Goal: Register for event/course

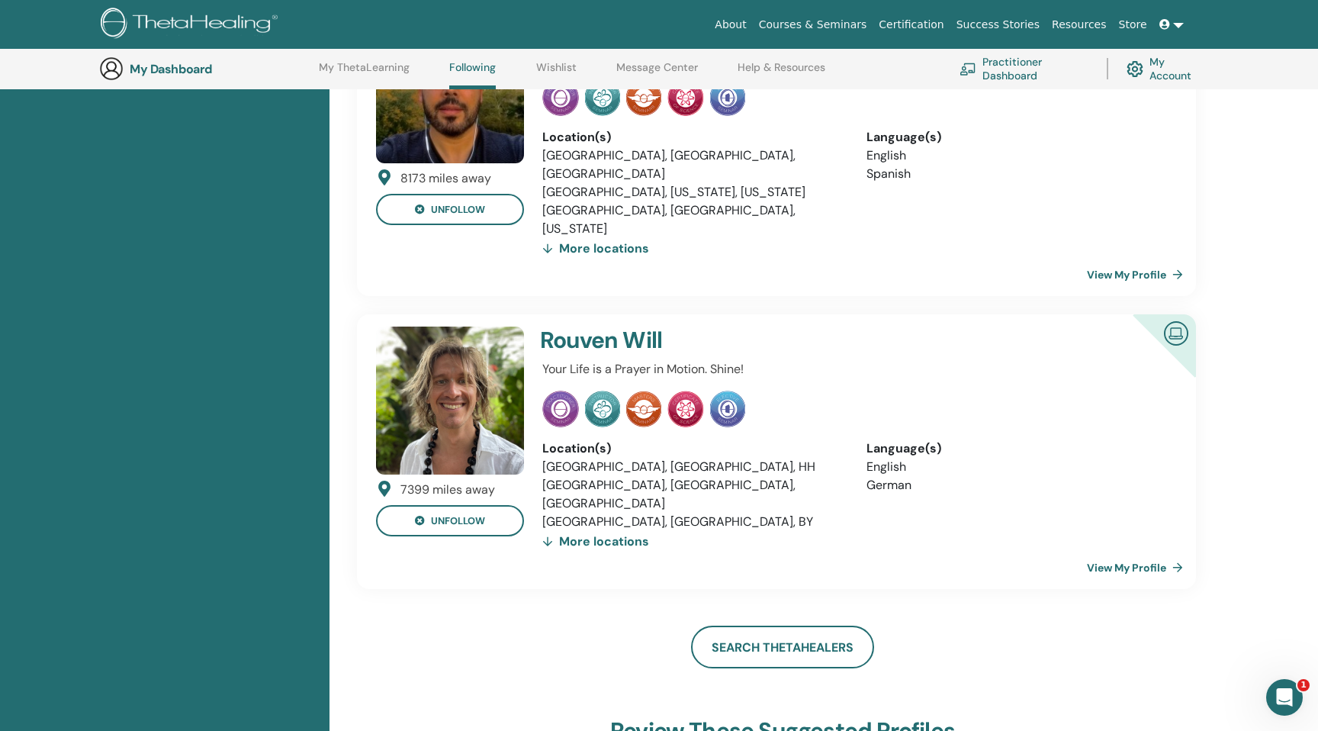
scroll to position [515, 0]
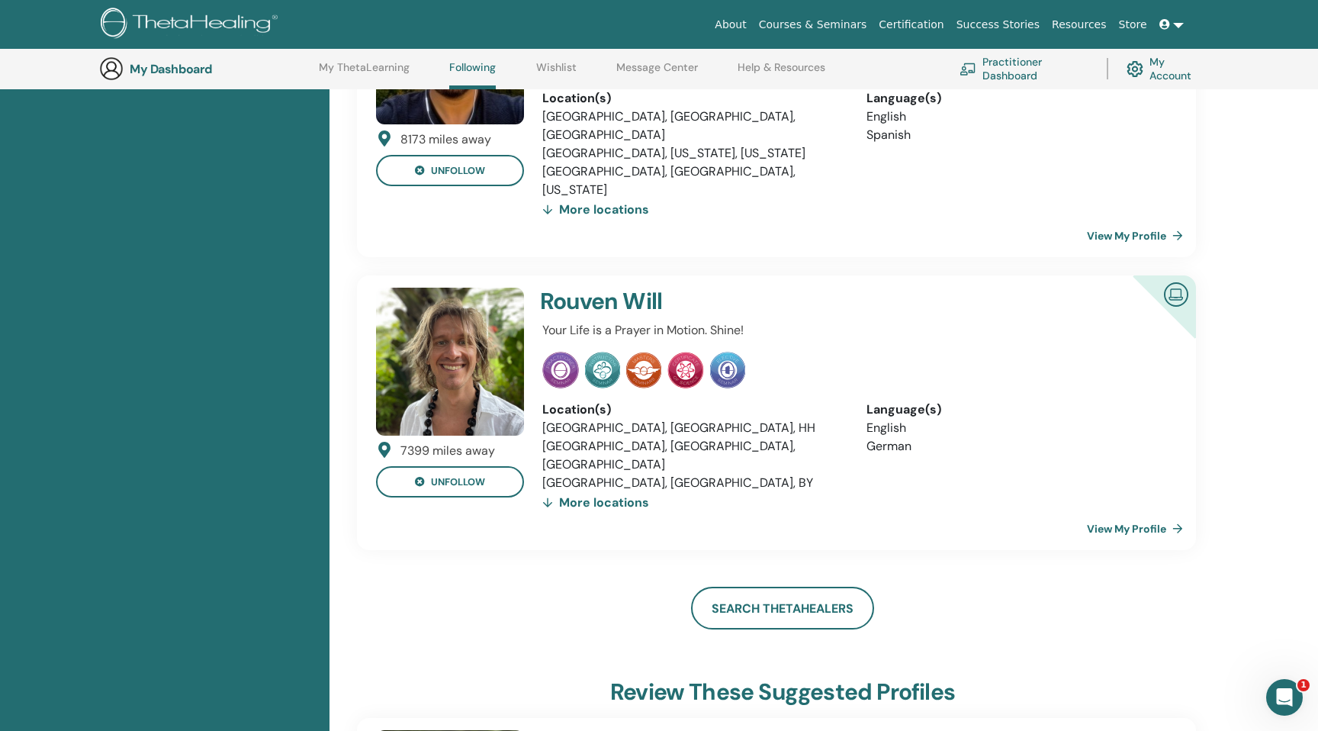
click at [570, 492] on div "More locations" at bounding box center [595, 502] width 107 height 21
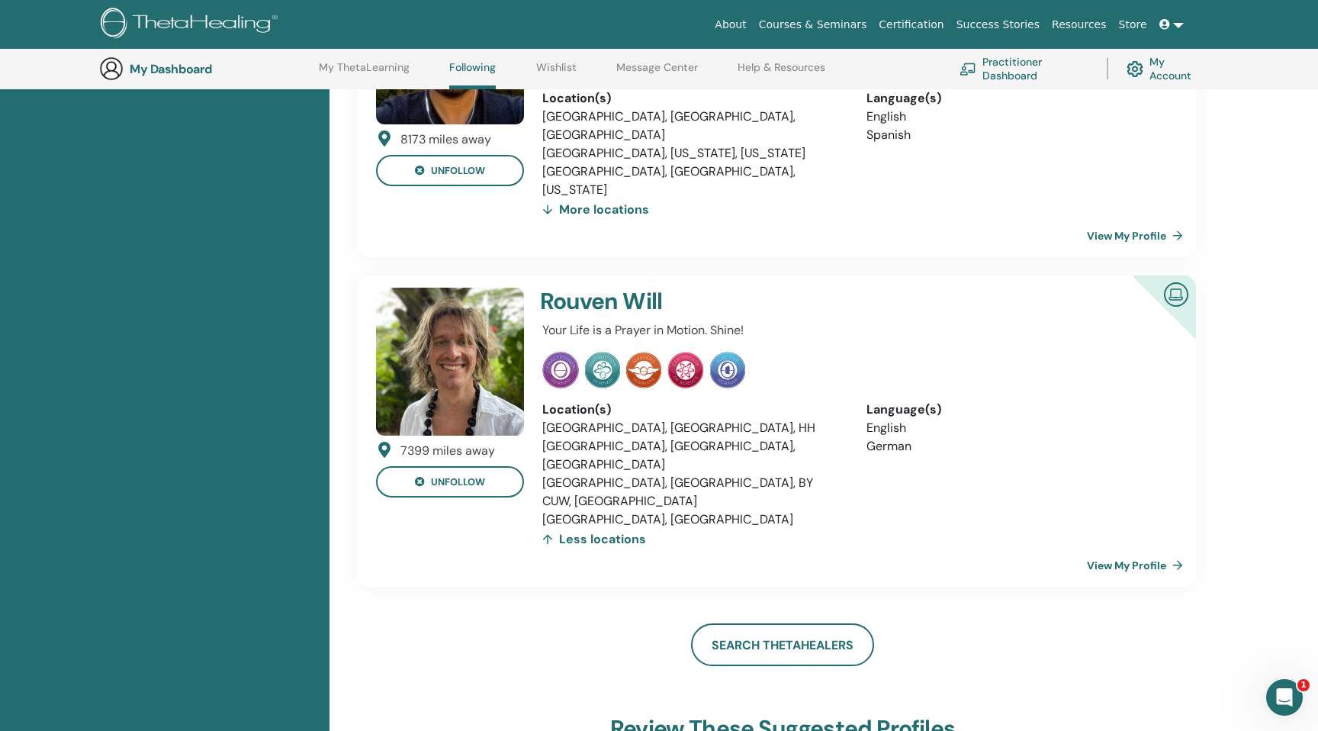
click at [660, 510] on li "United Kingdom, Glastonbury" at bounding box center [692, 519] width 301 height 18
click at [634, 419] on li "Germany, Hamburg, HH" at bounding box center [692, 428] width 301 height 18
click at [630, 474] on li "Germany, Bayern, BY" at bounding box center [692, 483] width 301 height 18
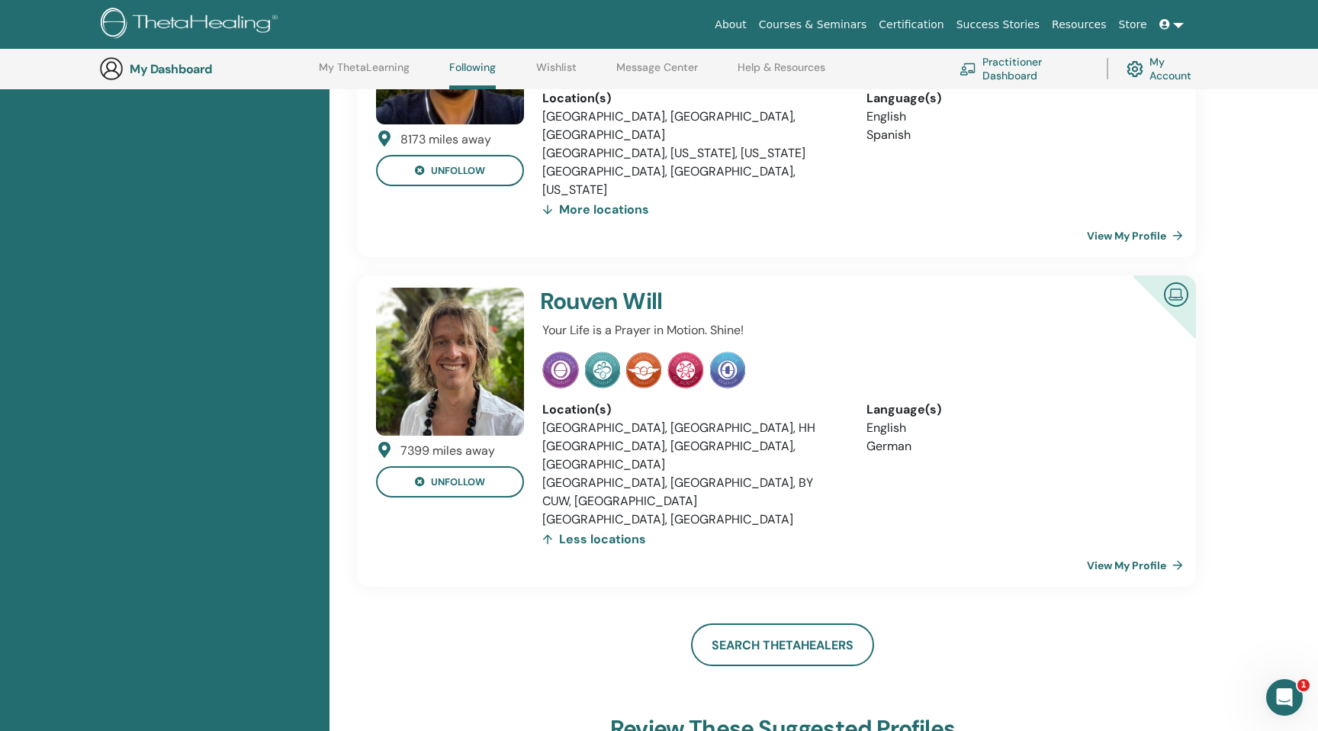
click at [630, 474] on li "Germany, Bayern, BY" at bounding box center [692, 483] width 301 height 18
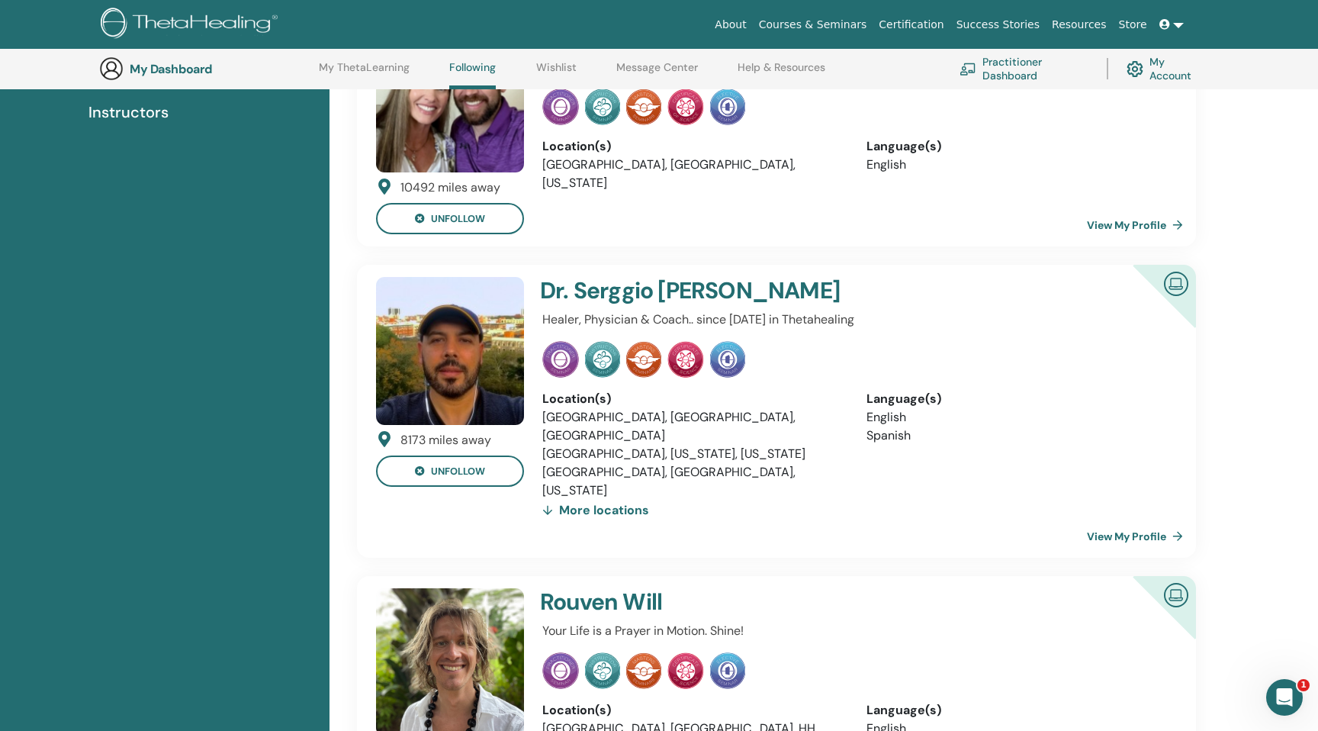
scroll to position [0, 0]
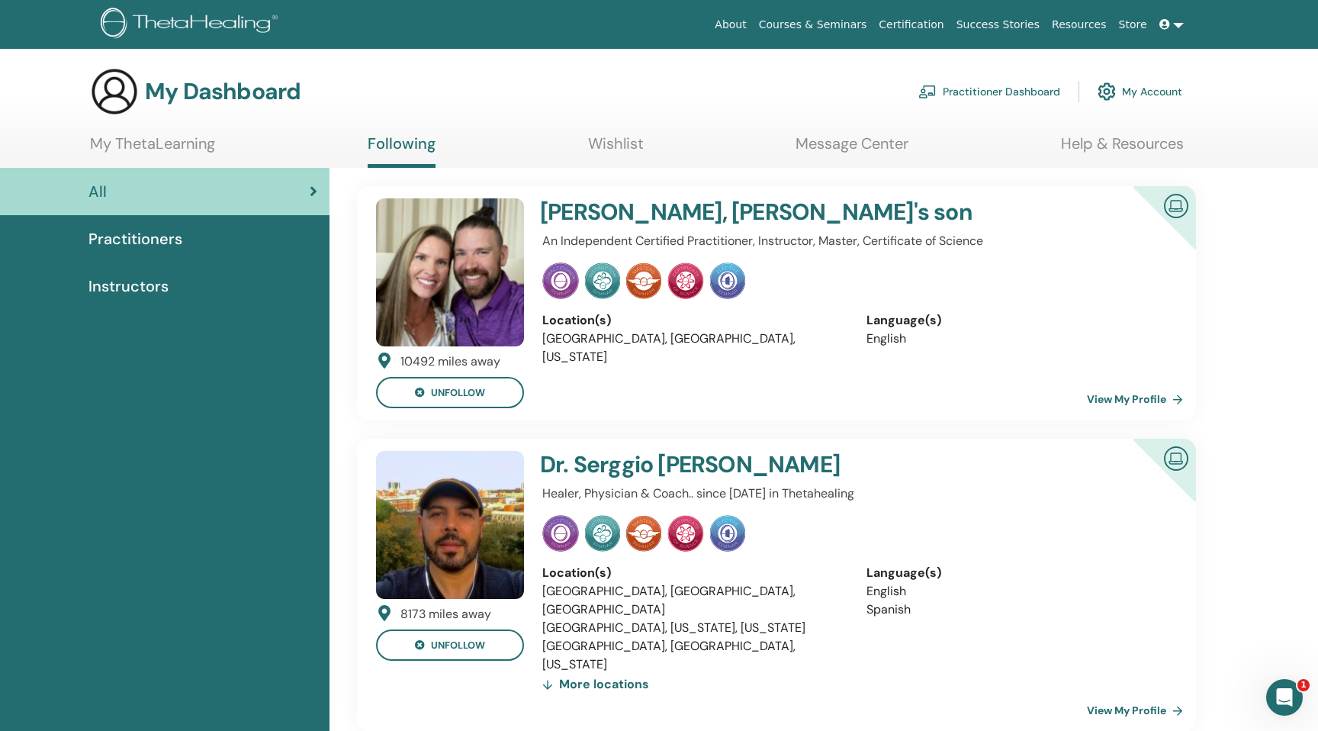
click at [1019, 91] on link "Practitioner Dashboard" at bounding box center [989, 92] width 142 height 34
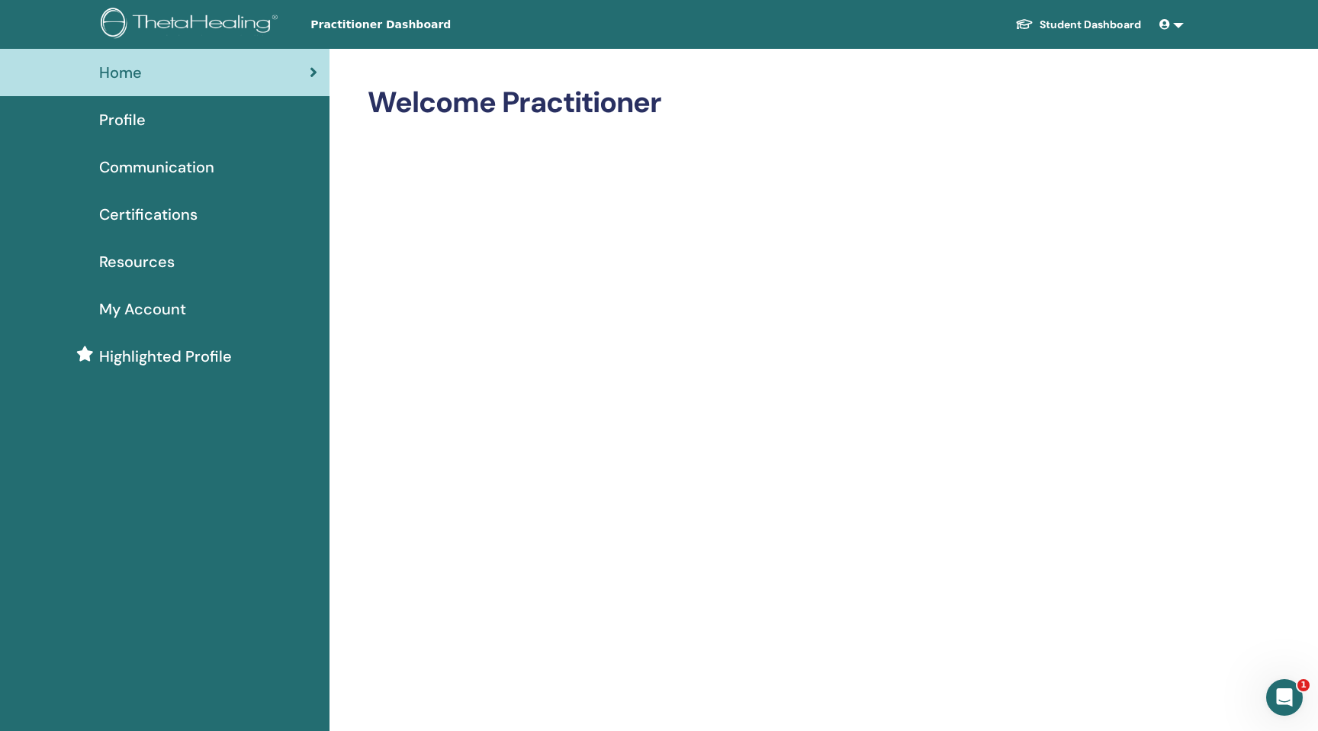
click at [155, 120] on div "Profile" at bounding box center [164, 119] width 305 height 23
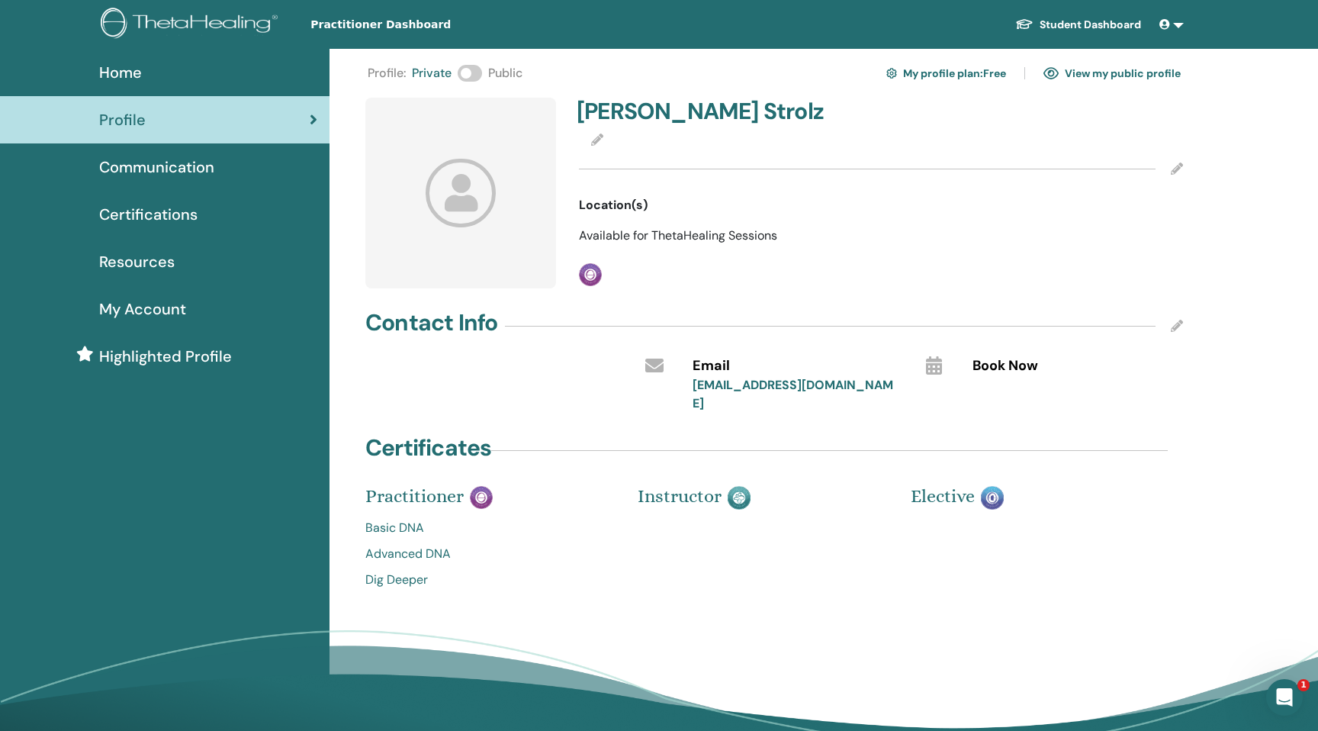
click at [985, 71] on link "My profile plan : Free" at bounding box center [946, 73] width 120 height 24
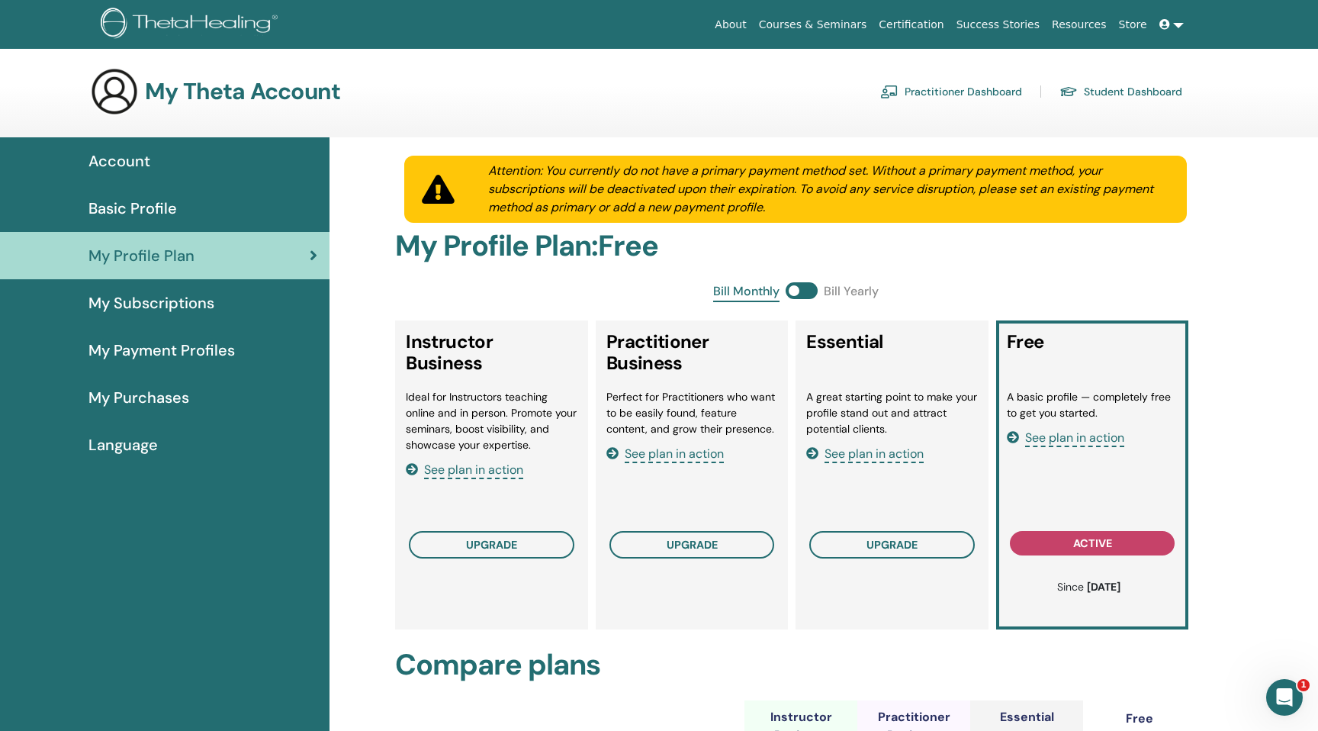
click at [172, 298] on span "My Subscriptions" at bounding box center [151, 302] width 126 height 23
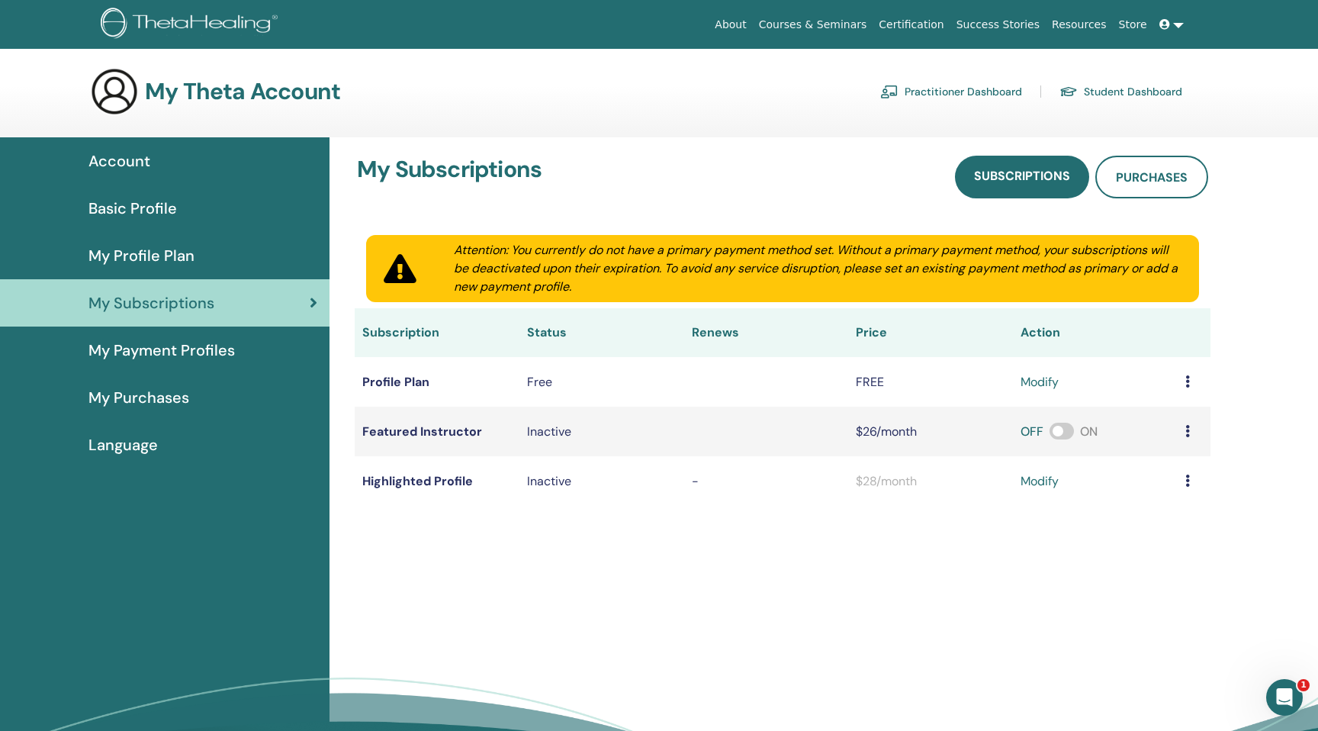
click at [189, 352] on span "My Payment Profiles" at bounding box center [161, 350] width 146 height 23
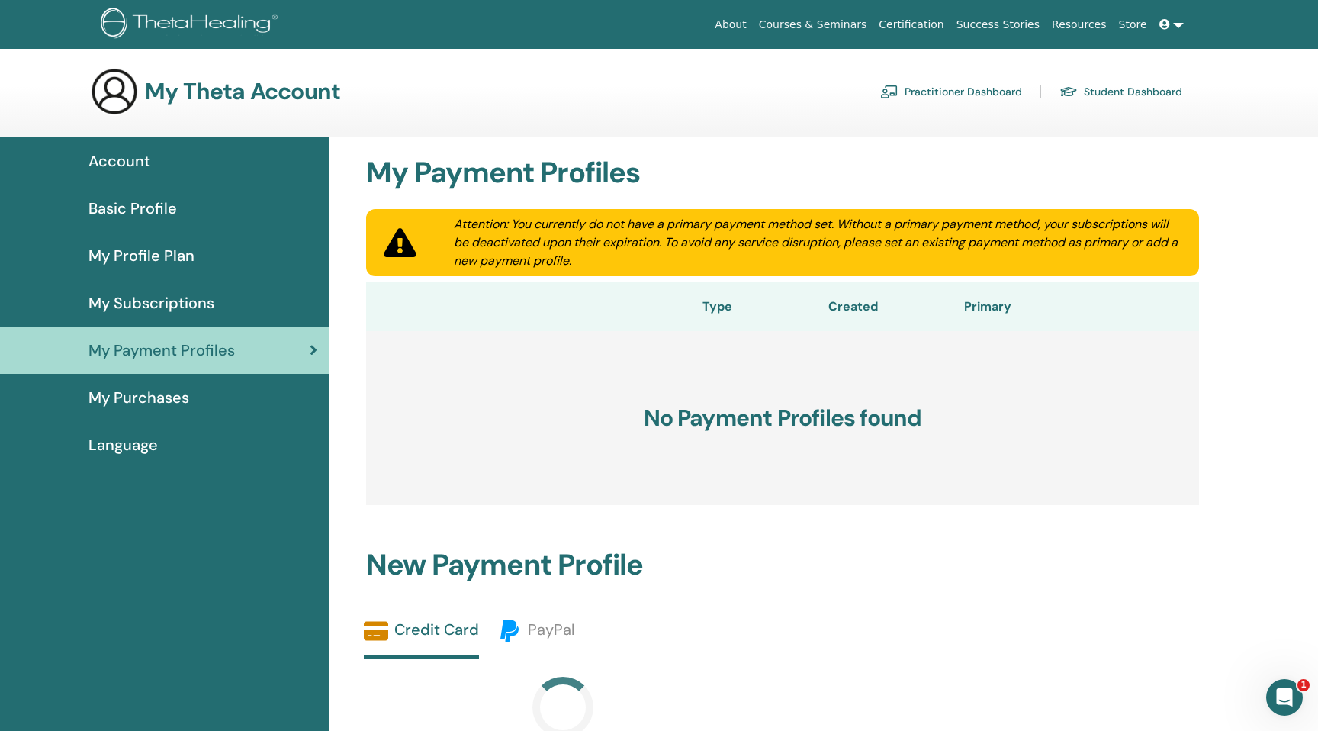
click at [170, 387] on span "My Purchases" at bounding box center [138, 397] width 101 height 23
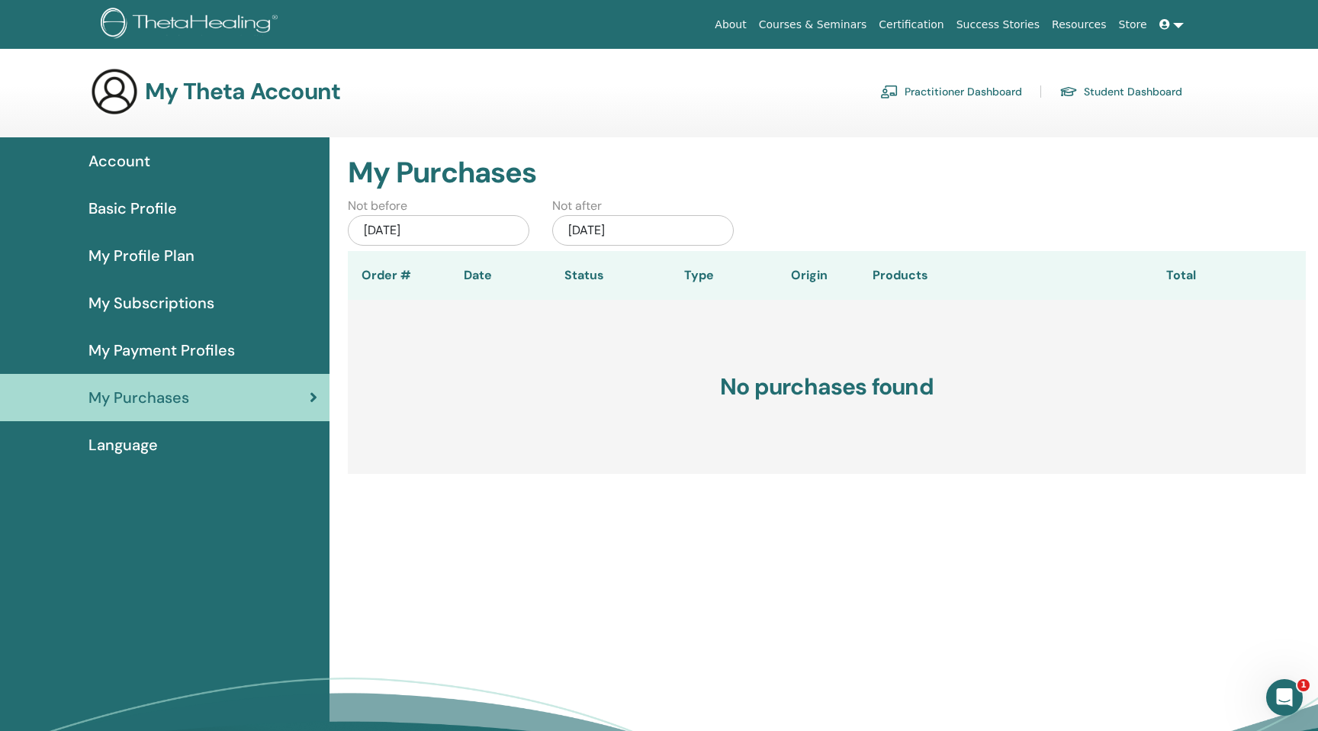
click at [164, 443] on div "Language" at bounding box center [164, 444] width 305 height 23
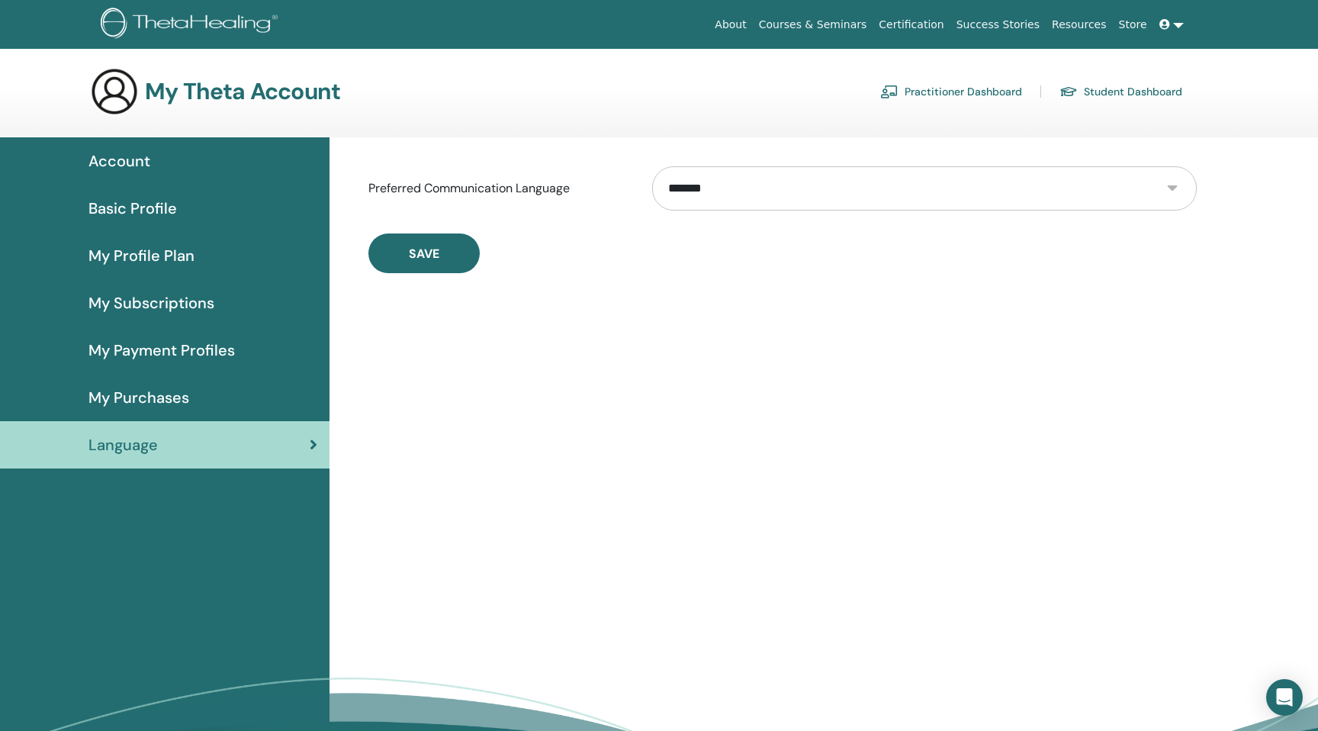
click at [168, 172] on link "Account" at bounding box center [164, 160] width 329 height 47
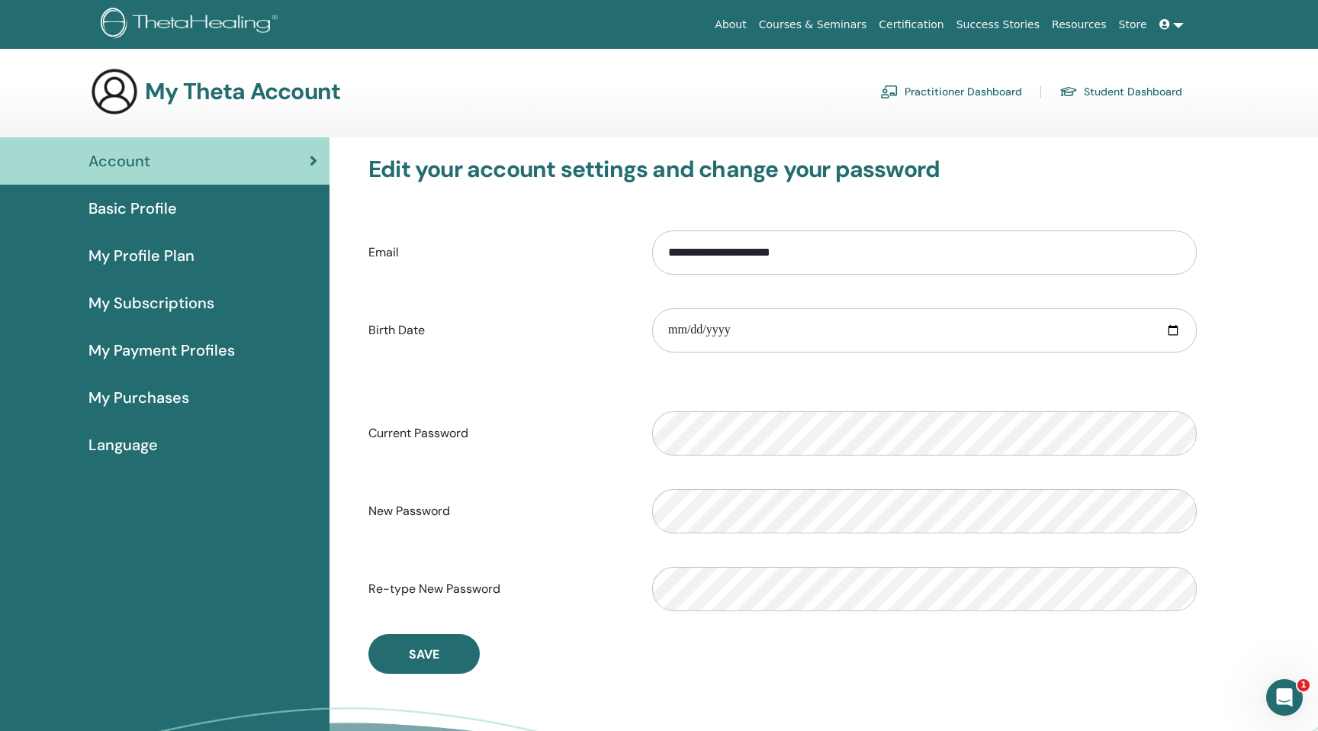
click at [235, 94] on h3 "My Theta Account" at bounding box center [242, 91] width 195 height 27
click at [936, 95] on link "Practitioner Dashboard" at bounding box center [951, 91] width 142 height 24
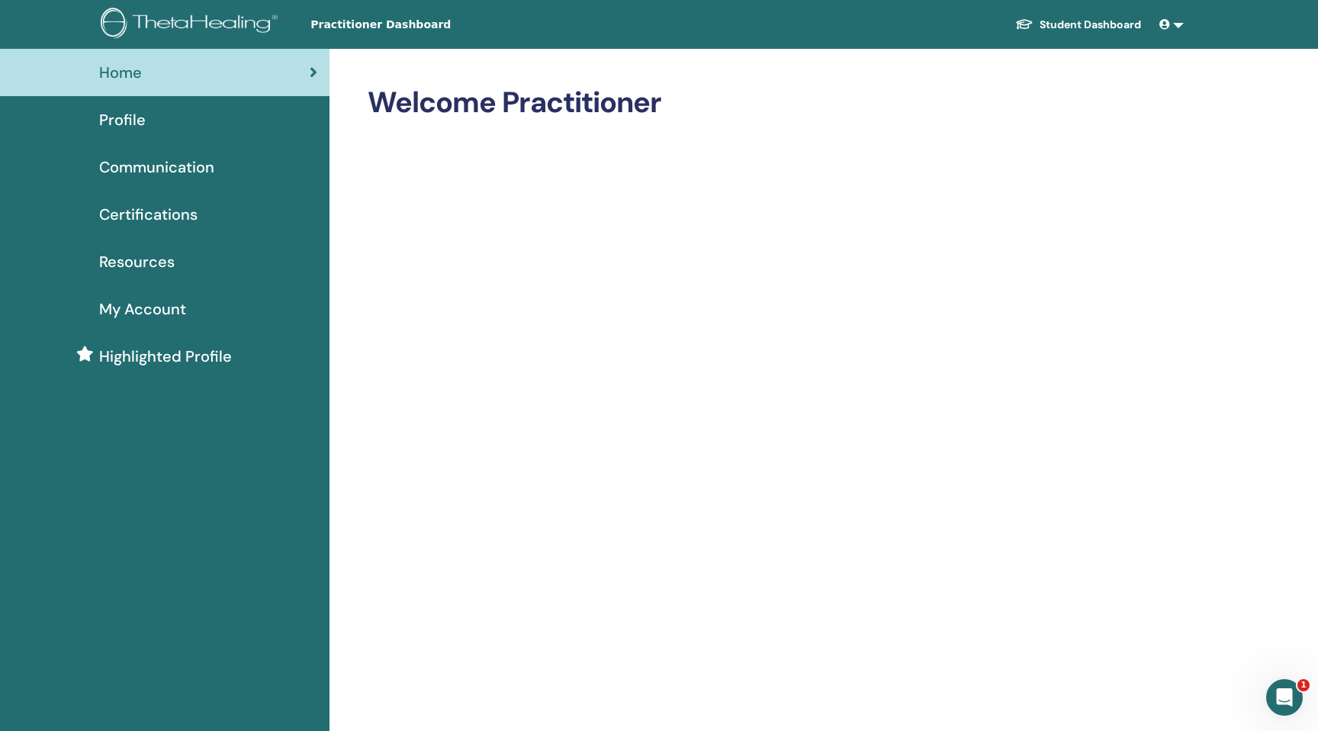
click at [223, 24] on img at bounding box center [192, 25] width 182 height 34
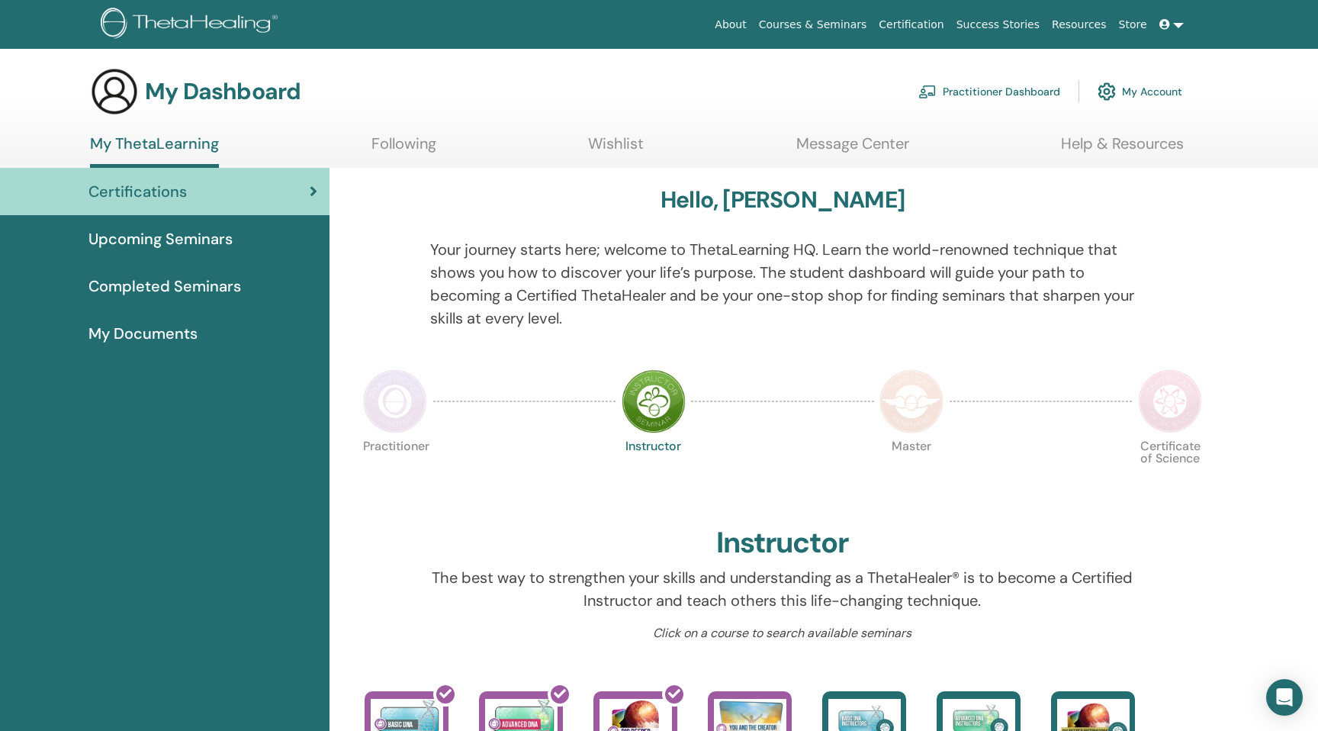
click at [238, 236] on div "Upcoming Seminars" at bounding box center [164, 238] width 305 height 23
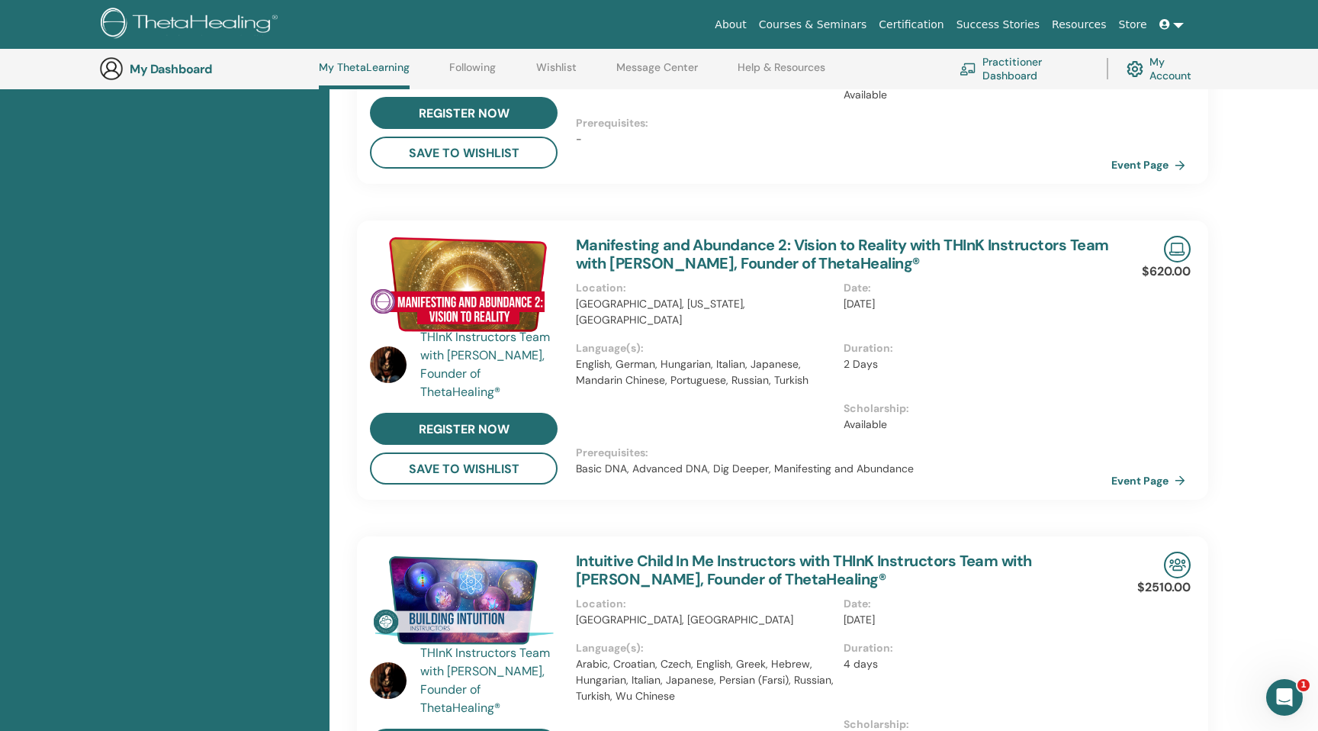
scroll to position [501, 0]
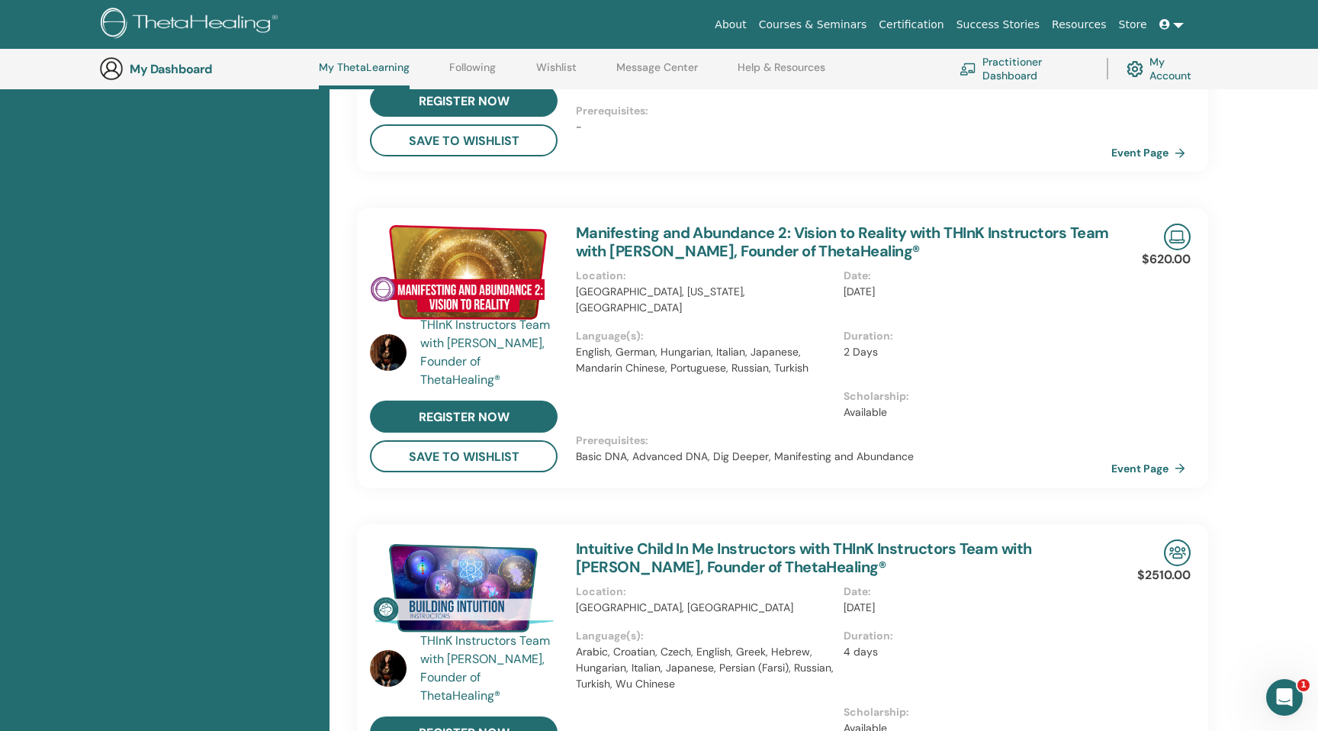
click at [683, 254] on link "Manifesting and Abundance 2: Vision to Reality with THInK Instructors Team with…" at bounding box center [842, 242] width 532 height 38
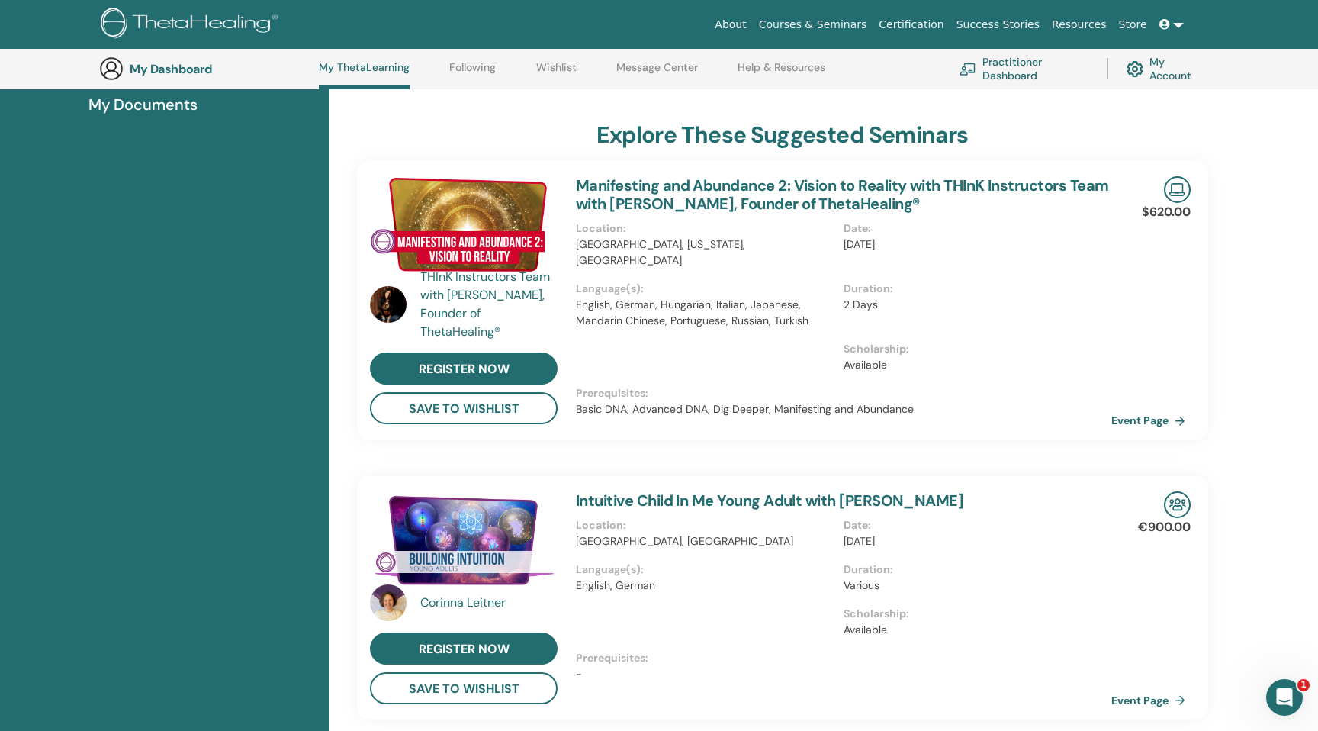
scroll to position [258, 0]
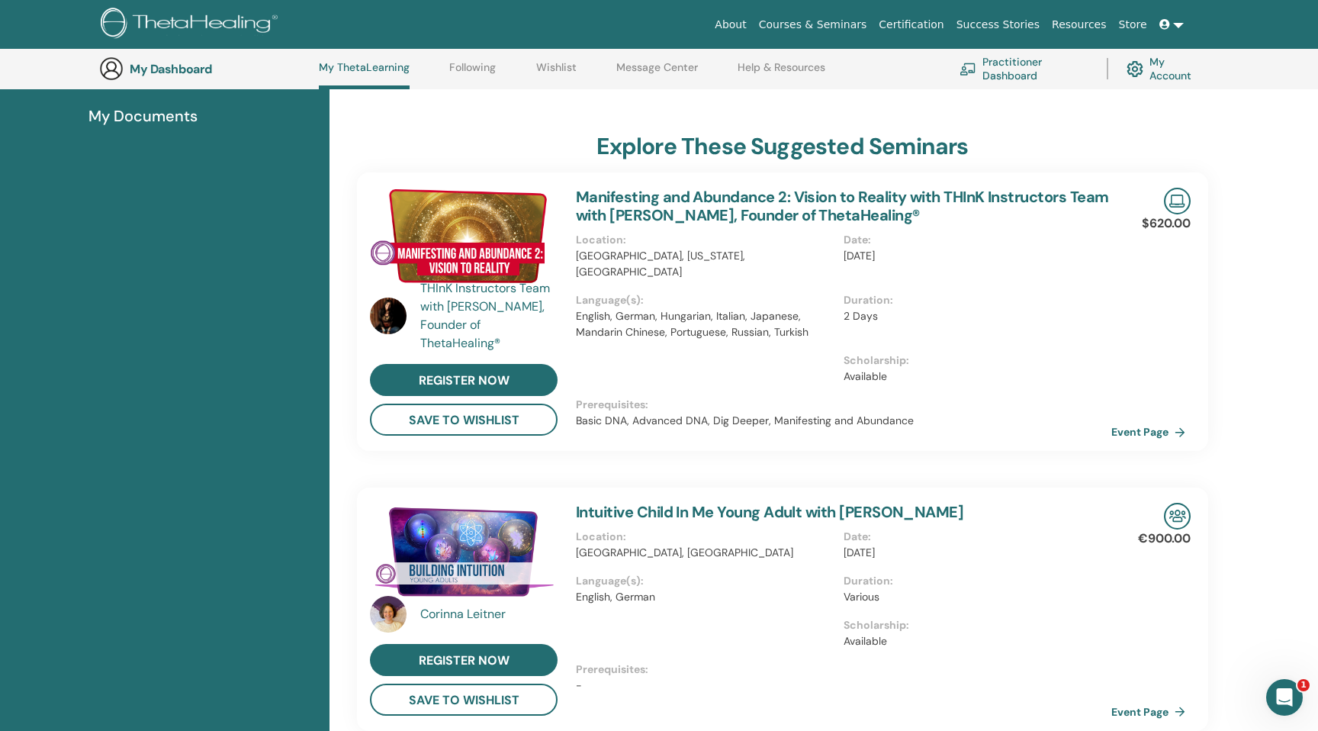
click at [750, 215] on link "Manifesting and Abundance 2: Vision to Reality with THInK Instructors Team with…" at bounding box center [842, 206] width 532 height 38
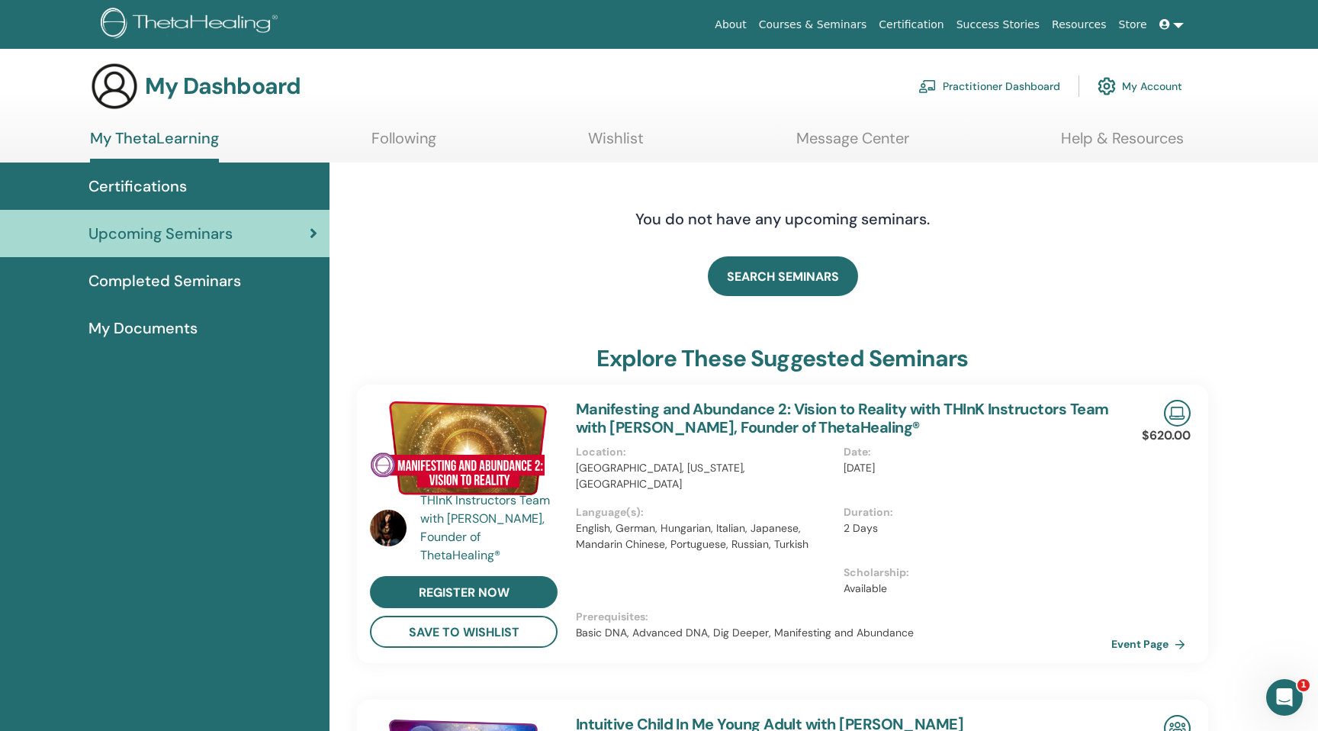
scroll to position [0, 0]
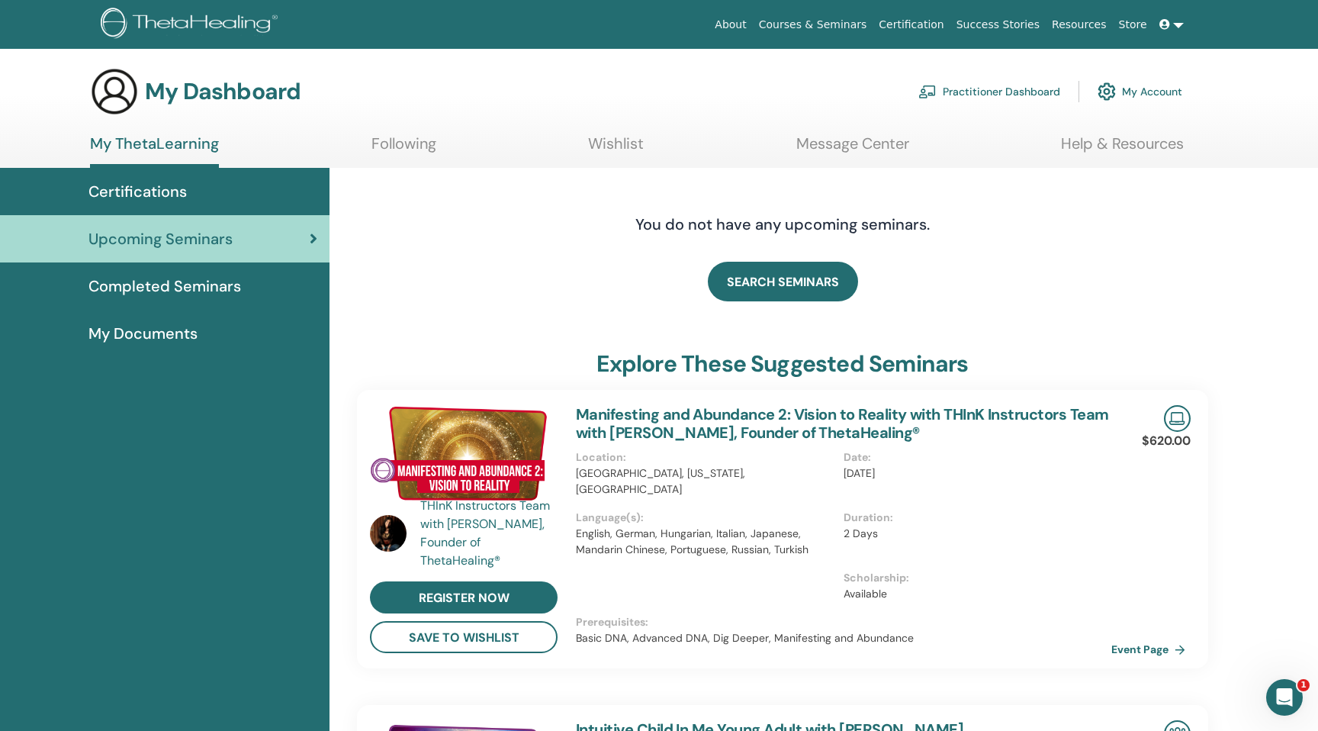
click at [702, 428] on link "Manifesting and Abundance 2: Vision to Reality with THInK Instructors Team with…" at bounding box center [842, 423] width 532 height 38
click at [1134, 646] on link "Event Page" at bounding box center [1153, 649] width 80 height 23
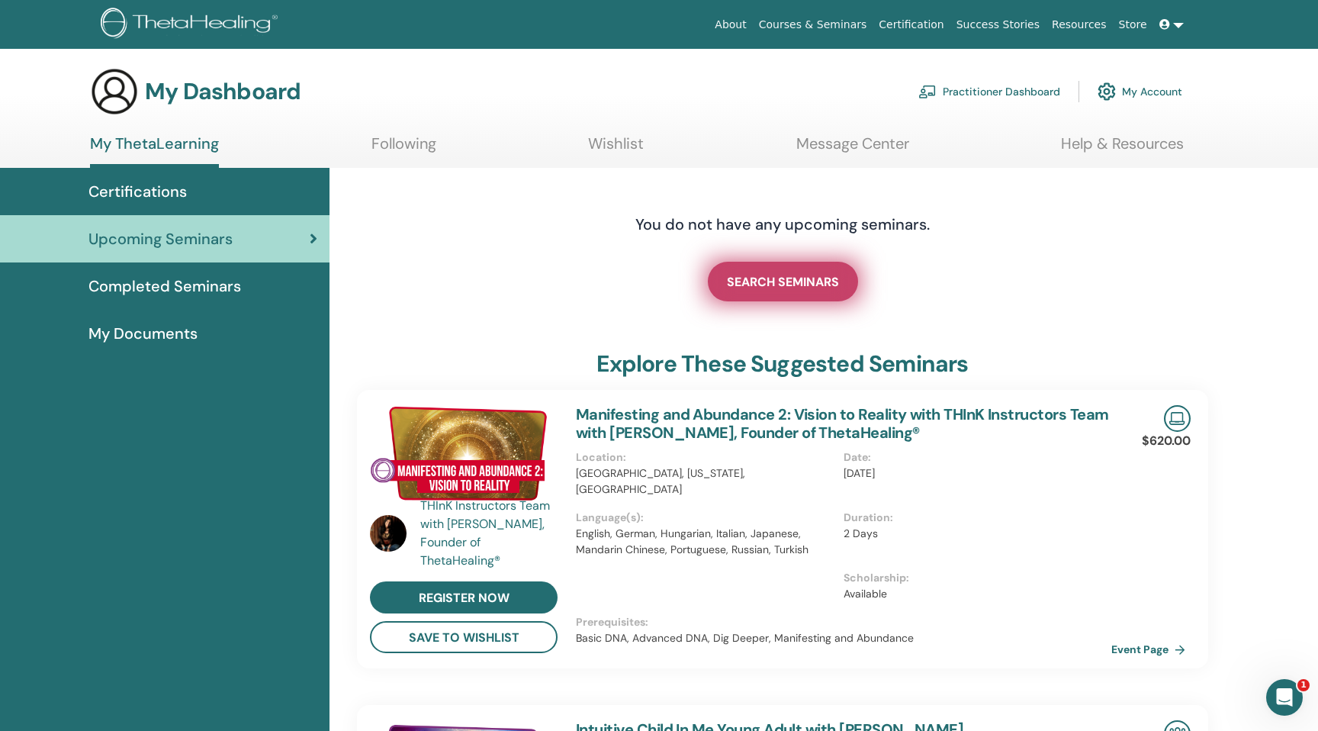
click at [763, 281] on span "SEARCH SEMINARS" at bounding box center [783, 282] width 112 height 16
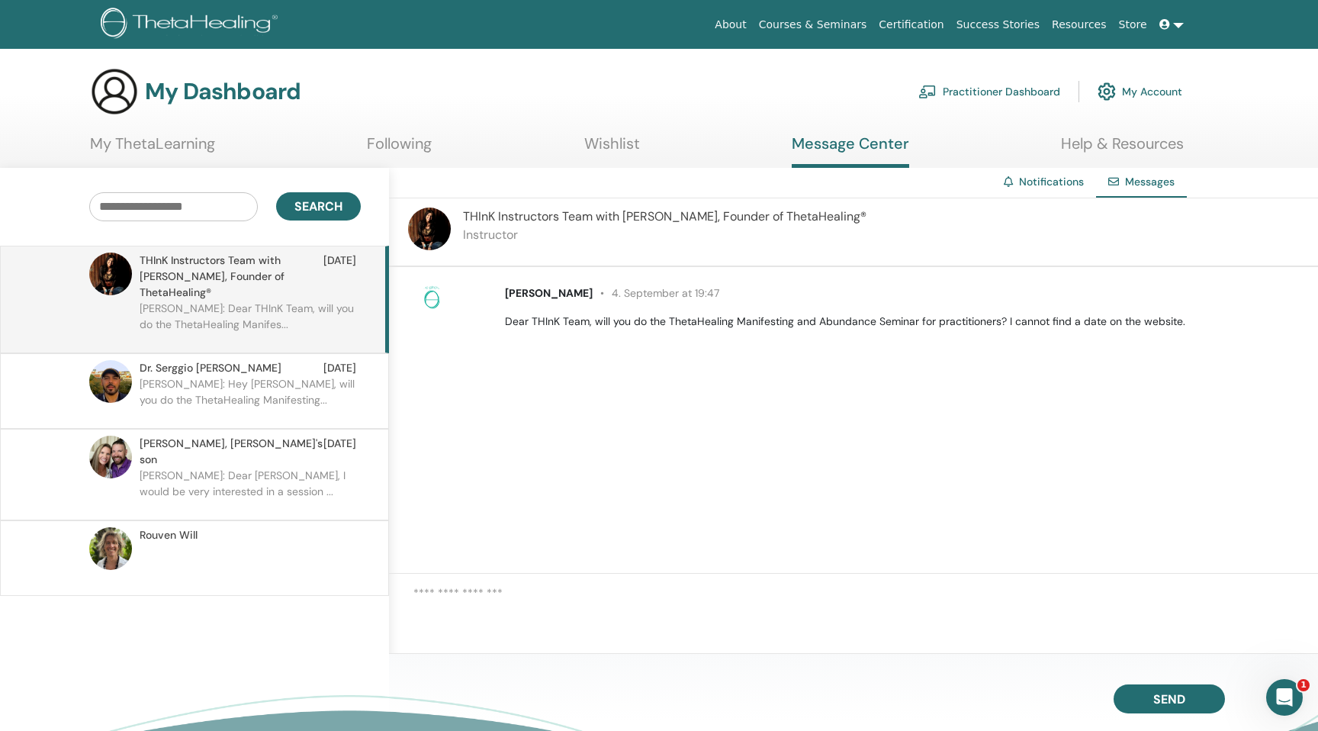
click at [426, 223] on img at bounding box center [429, 228] width 43 height 43
